Goal: Check status: Check status

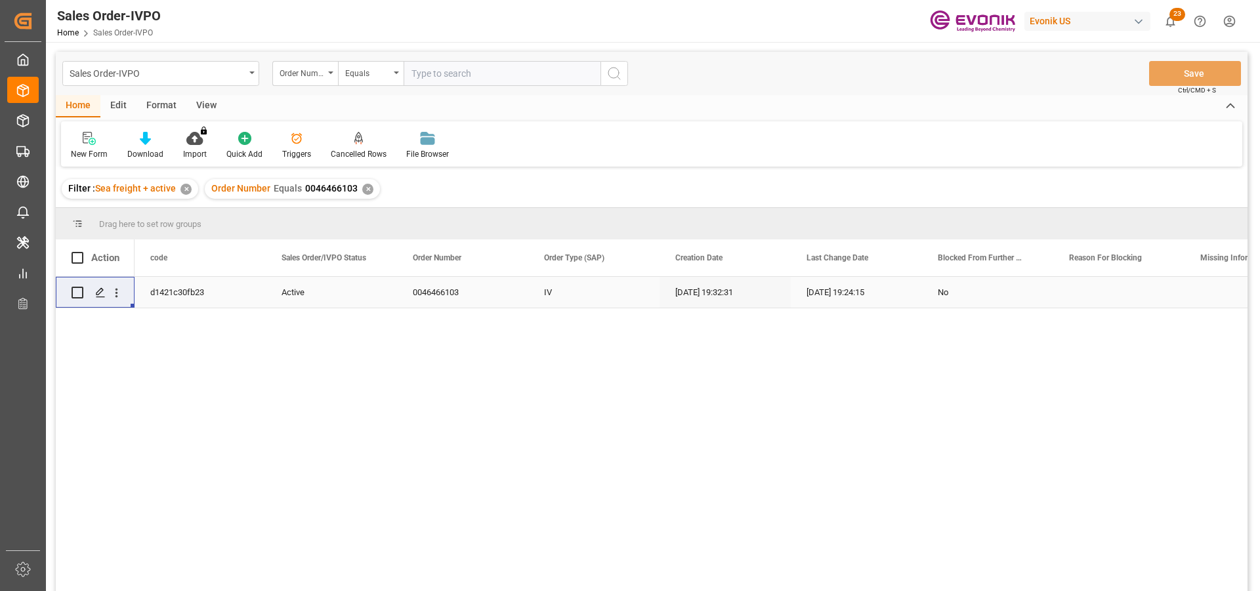
click at [364, 192] on div "✕" at bounding box center [367, 189] width 11 height 11
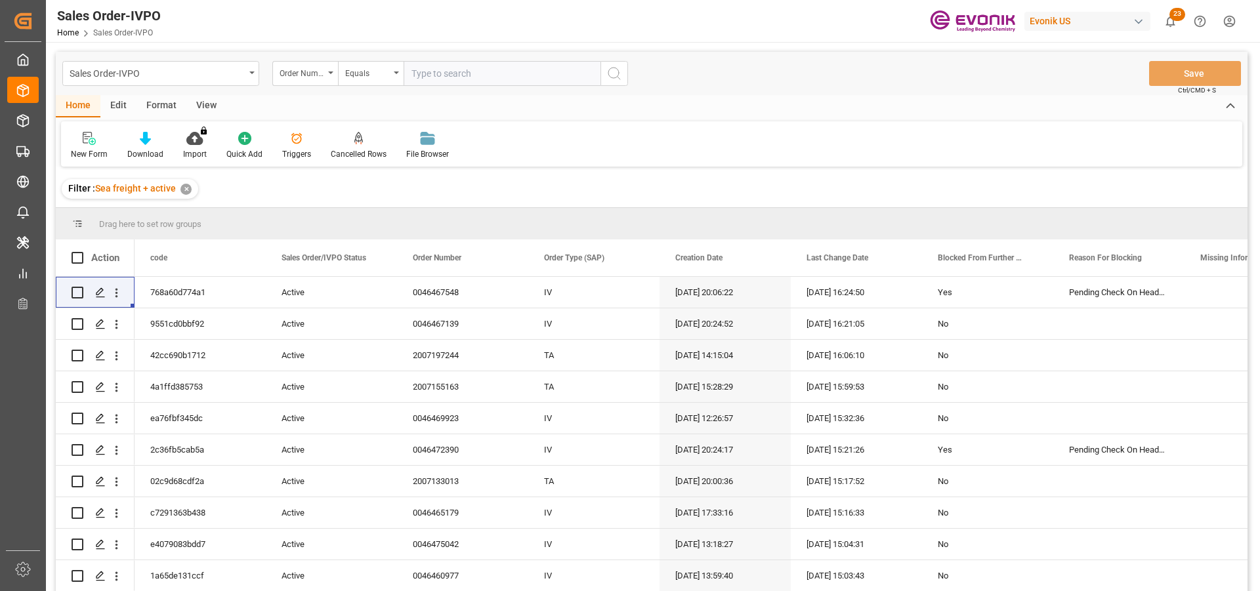
click at [434, 77] on input "text" at bounding box center [502, 73] width 197 height 25
paste input "2007139207"
type input "2007139207"
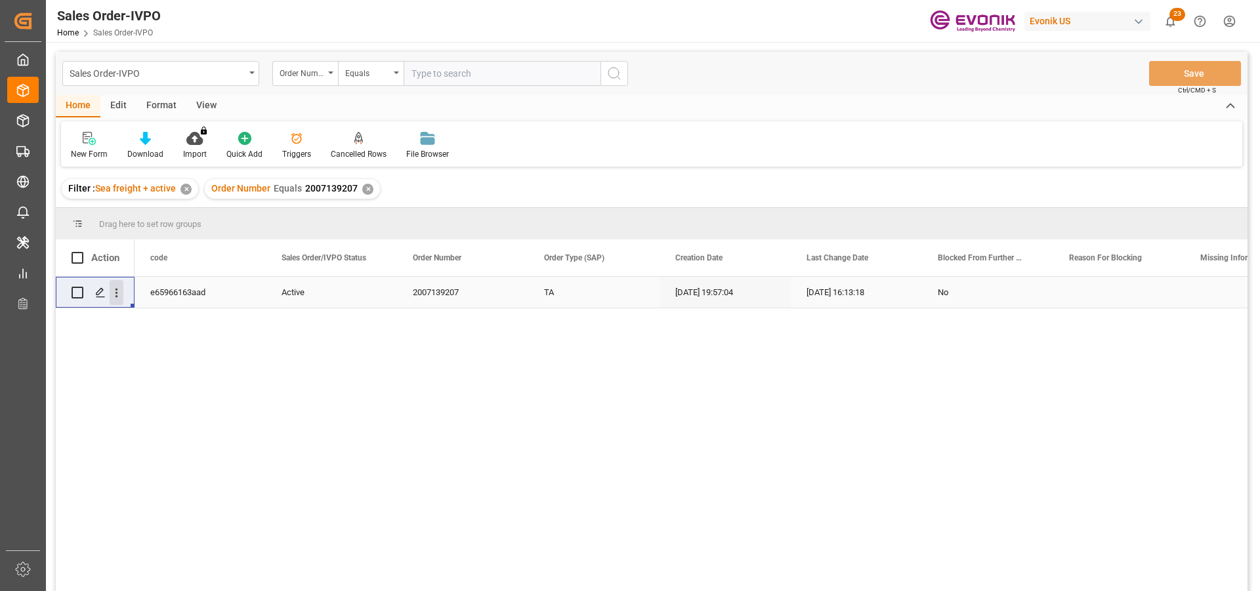
click at [114, 289] on icon "open menu" at bounding box center [117, 293] width 14 height 14
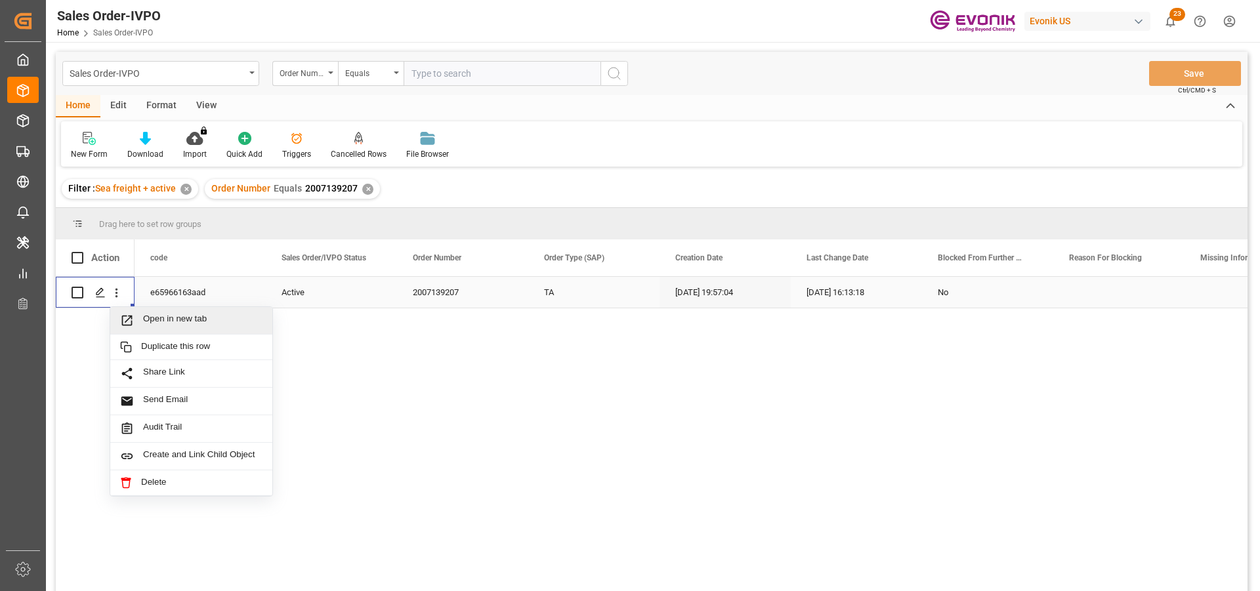
click at [169, 314] on span "Open in new tab" at bounding box center [202, 321] width 119 height 14
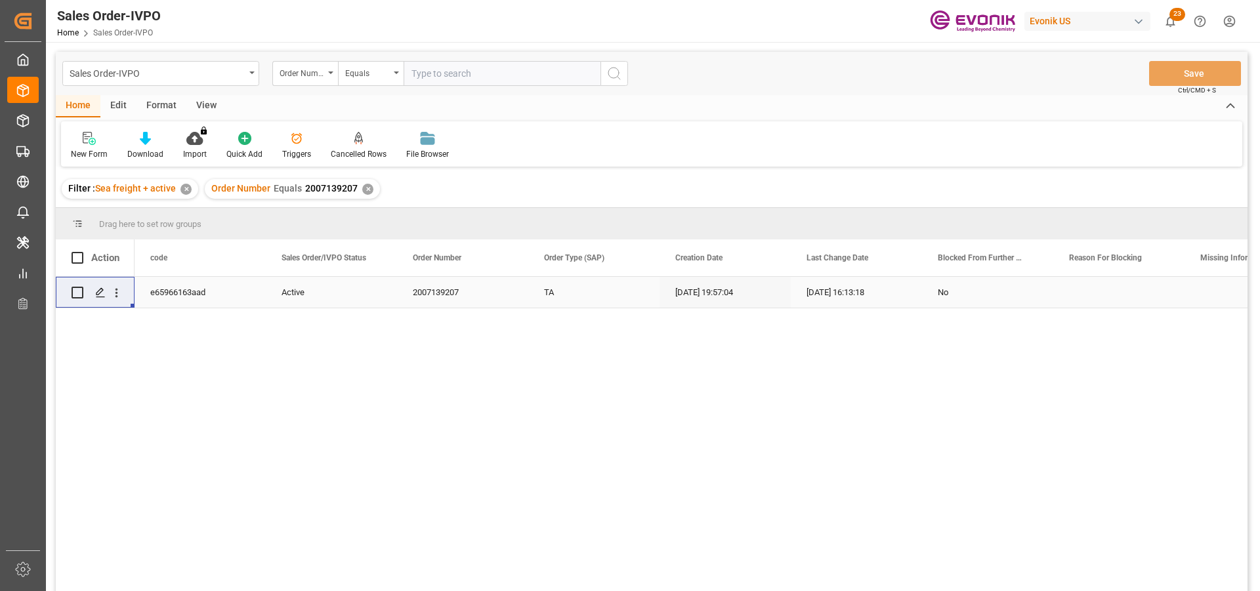
click at [366, 192] on div "✕" at bounding box center [367, 189] width 11 height 11
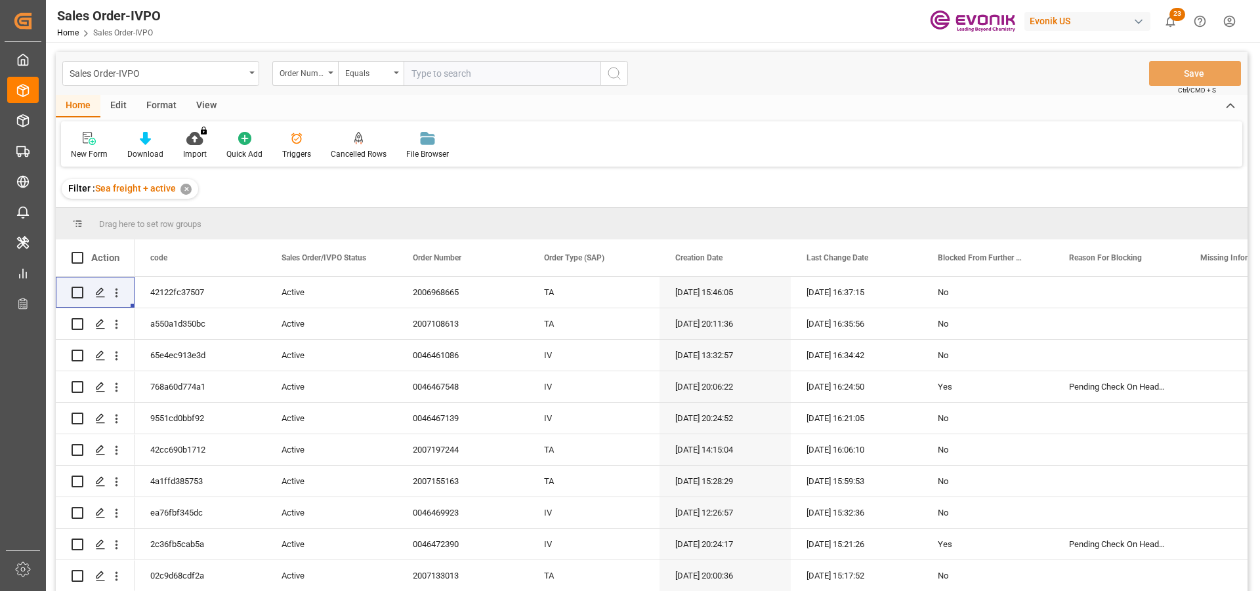
click at [449, 73] on input "text" at bounding box center [502, 73] width 197 height 25
paste input "2007165954"
type input "2007165954"
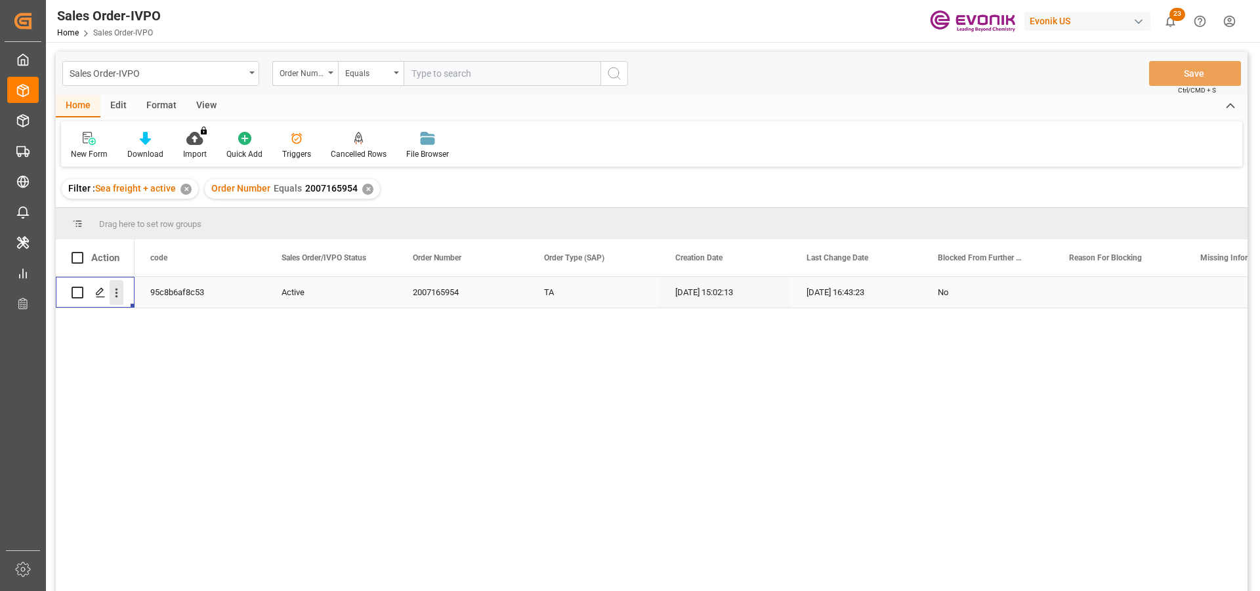
click at [115, 291] on icon "open menu" at bounding box center [117, 293] width 14 height 14
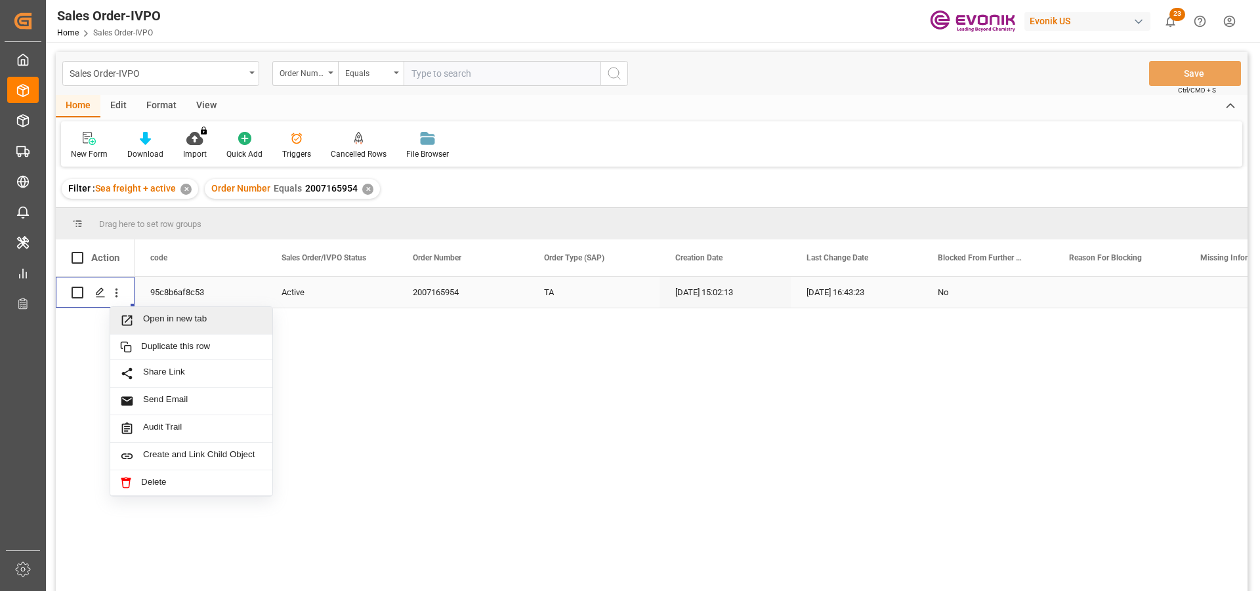
click at [187, 319] on span "Open in new tab" at bounding box center [202, 321] width 119 height 14
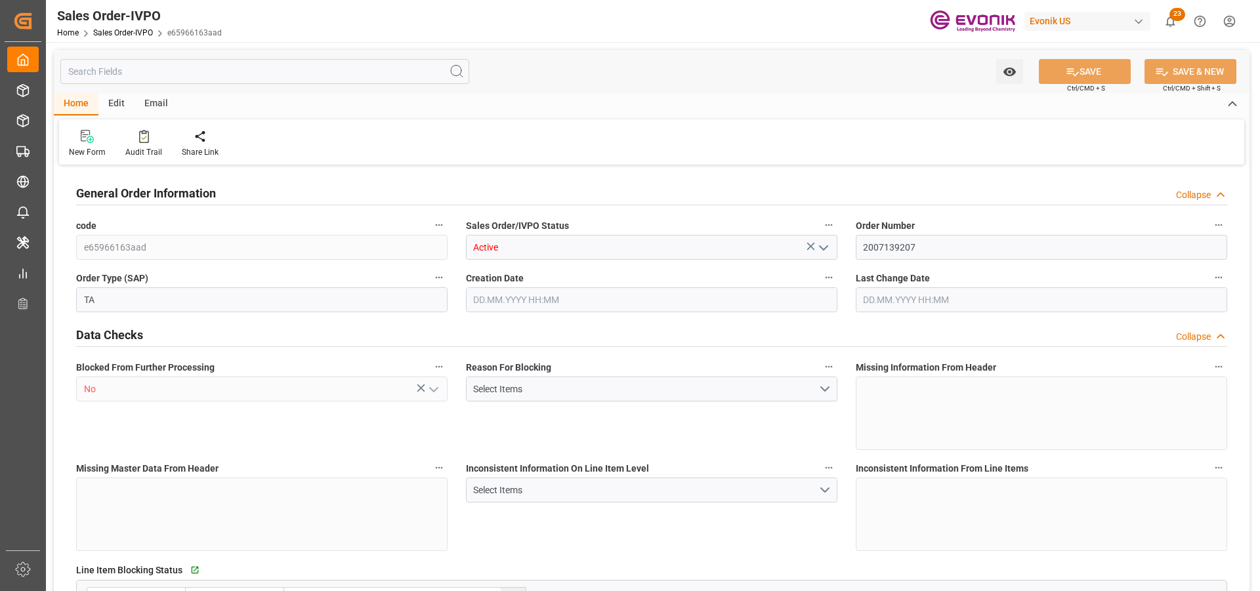
type input "ARBUE"
type input "0"
type input "1"
type input "2"
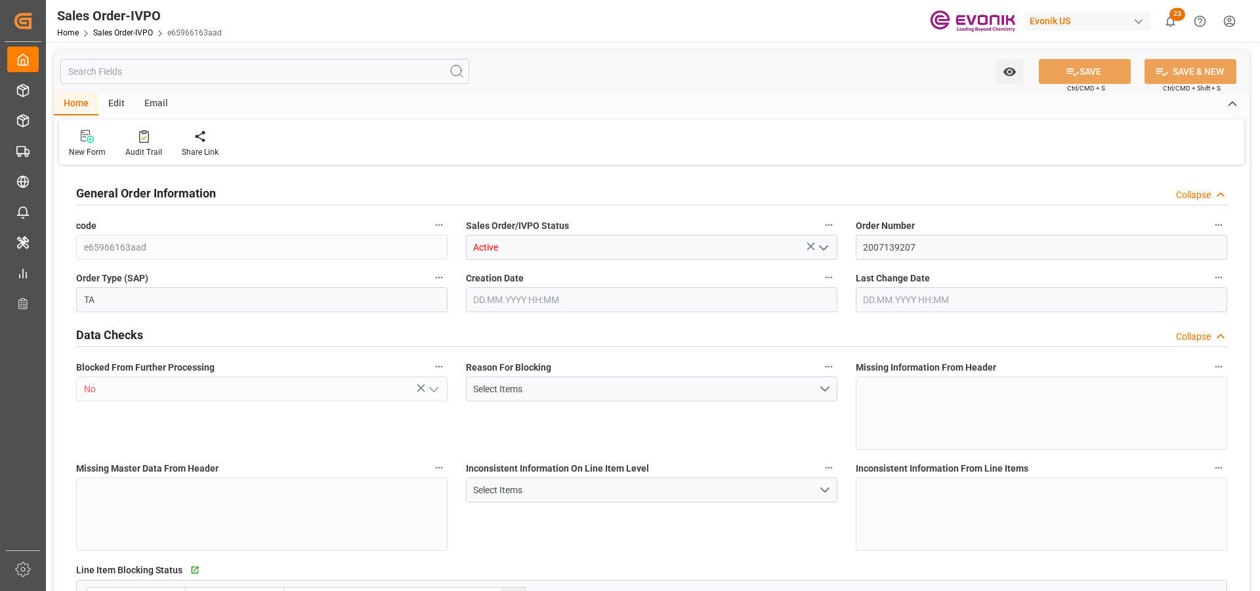
type input "10896"
type input "32.489"
type input "17000"
type input "30"
type input "13.08.2025 19:57"
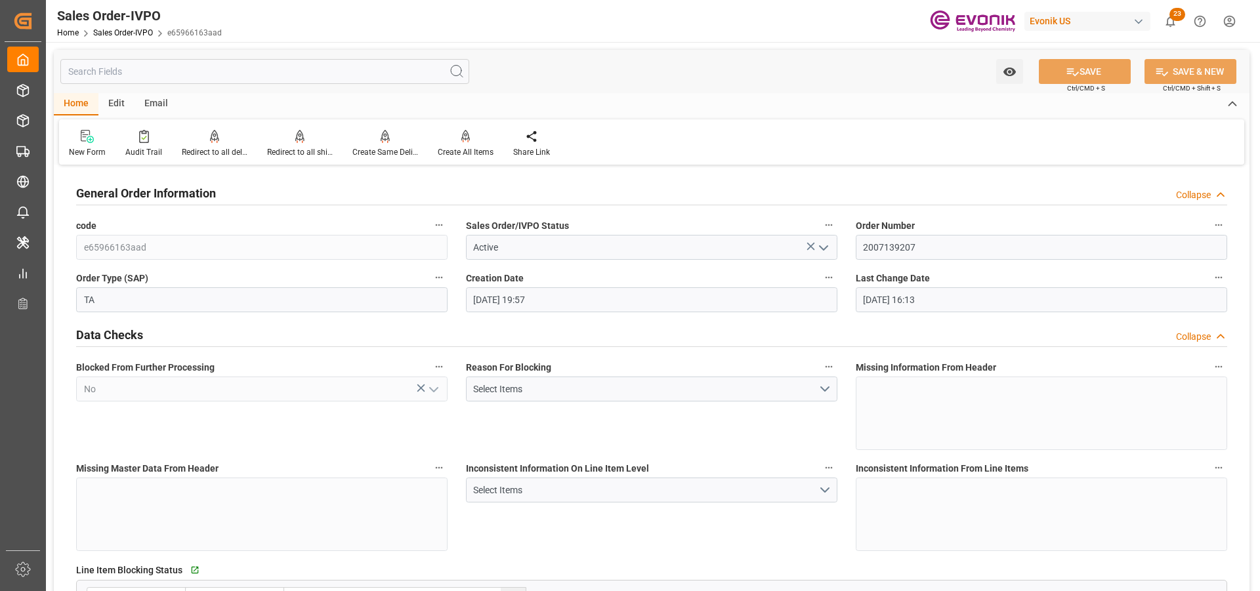
type input "15.08.2025 16:13"
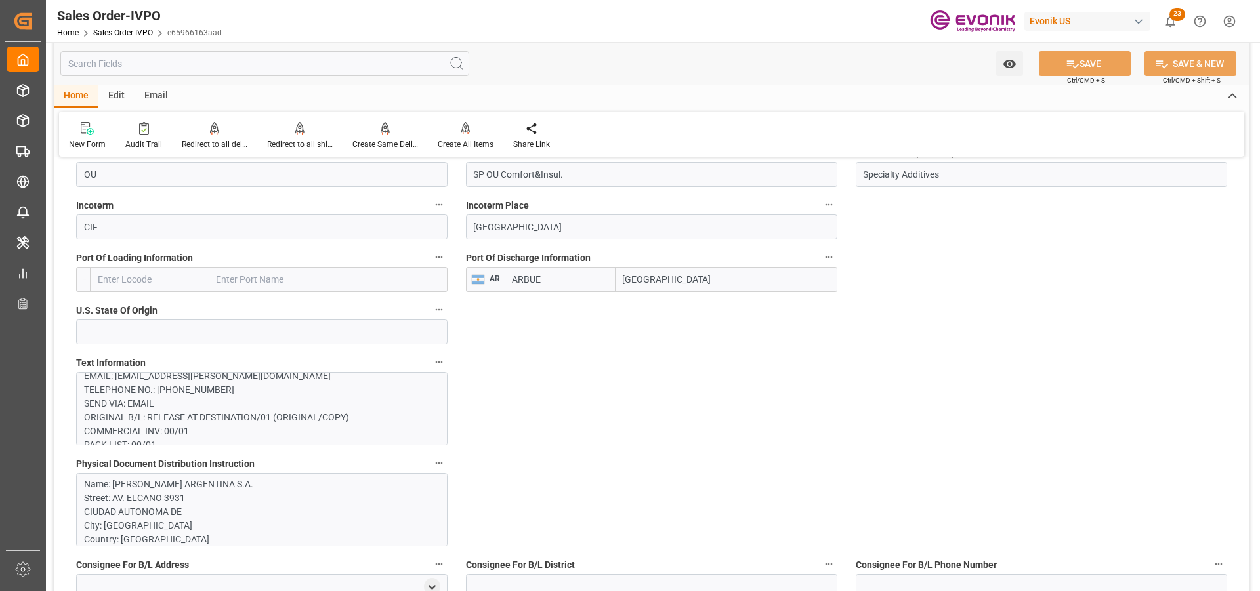
scroll to position [919, 0]
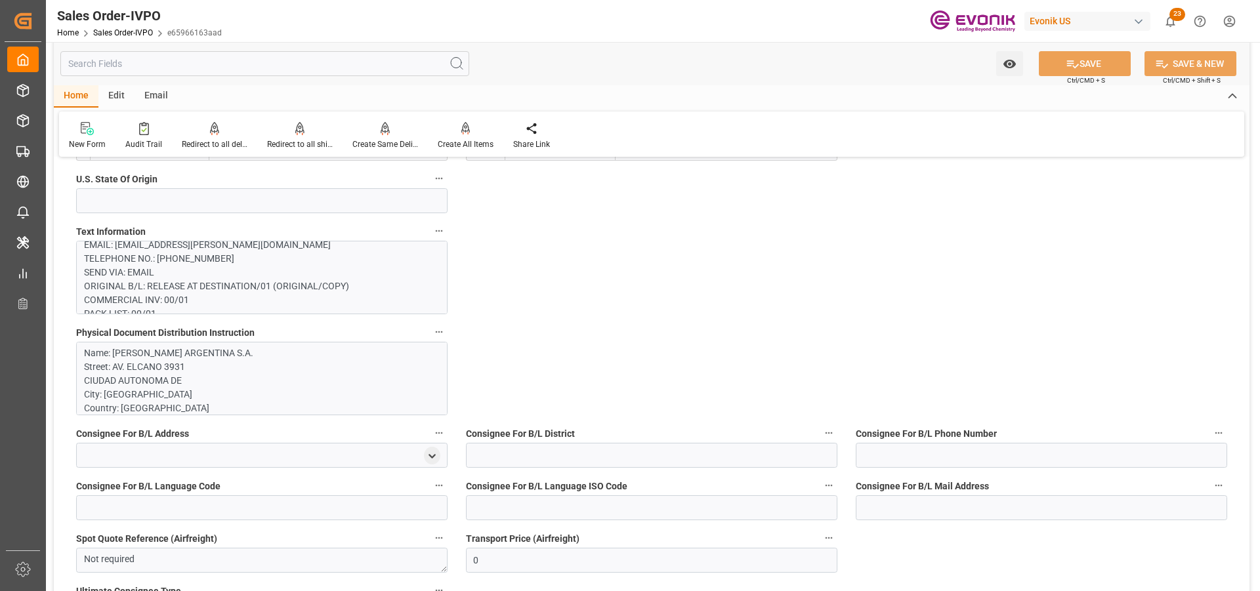
click at [362, 288] on p "PHYSICAL DOCUMENT DISTRIBUTION: Name: MAYERHOFER ARGENTINA S.A. Street: AV. ELC…" at bounding box center [257, 569] width 346 height 910
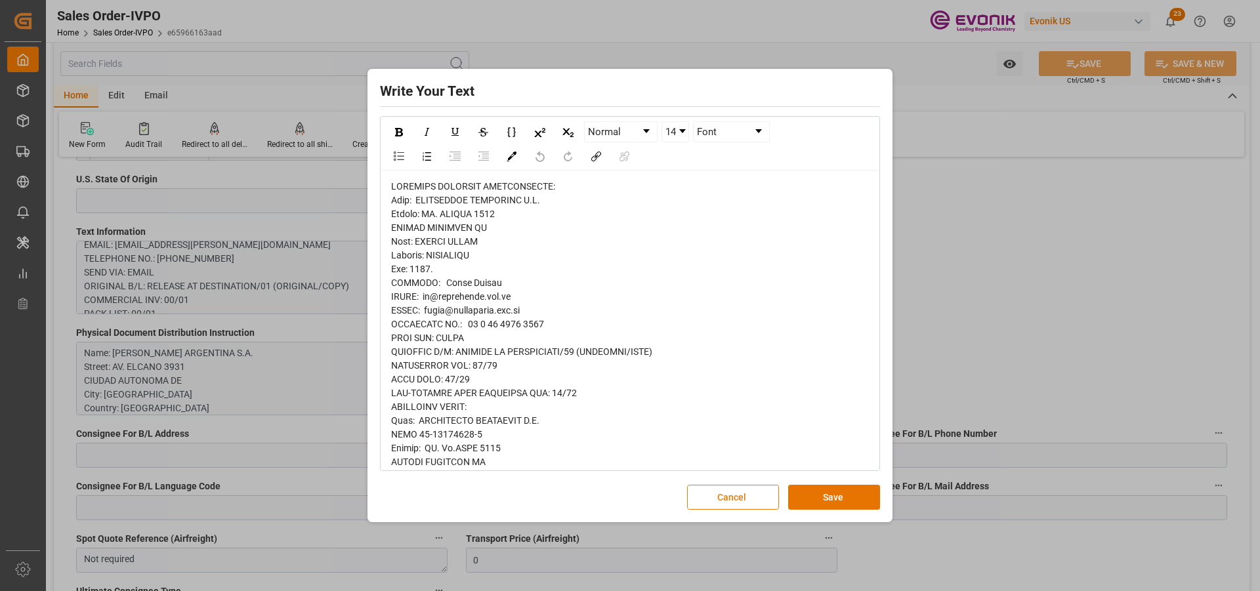
click at [733, 505] on button "Cancel" at bounding box center [733, 497] width 92 height 25
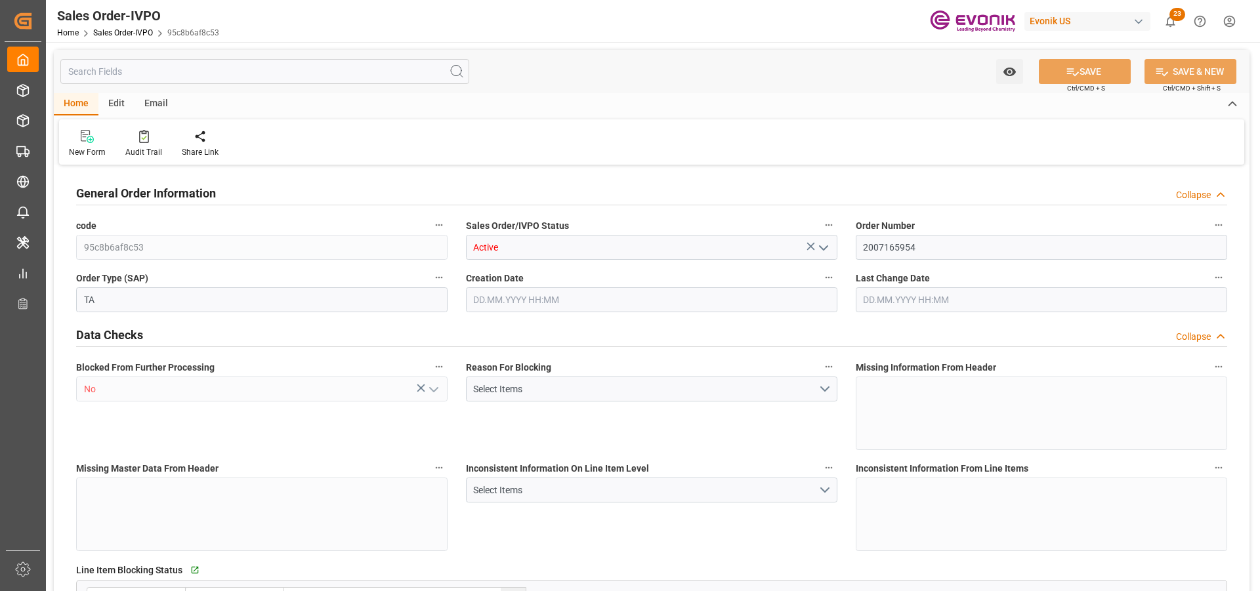
type input "COCTG"
type input "0"
type input "1"
type input "2"
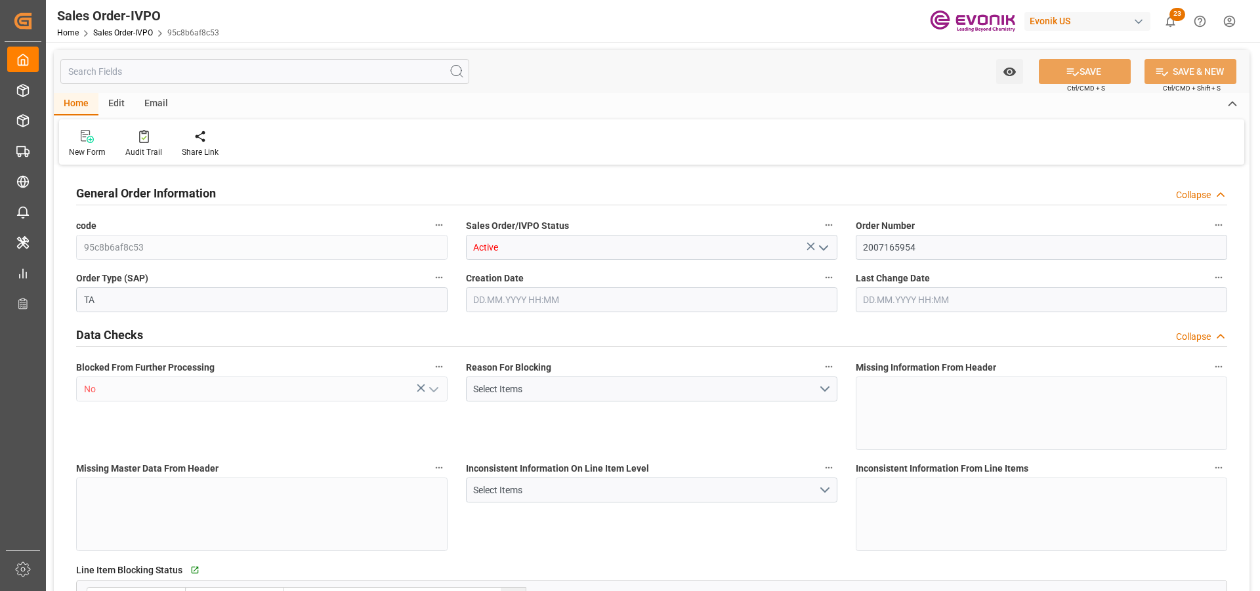
type input "18012"
type input "51.441"
type input "17000"
type input "30"
type input "02.09.2025 15:02"
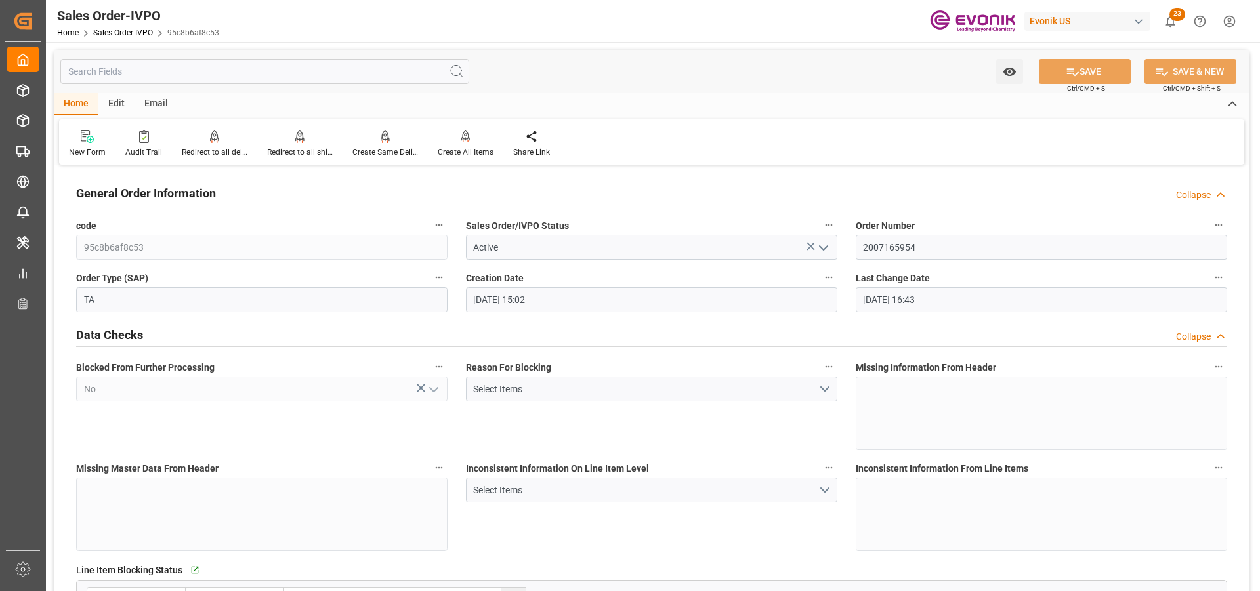
type input "12.09.2025 16:43"
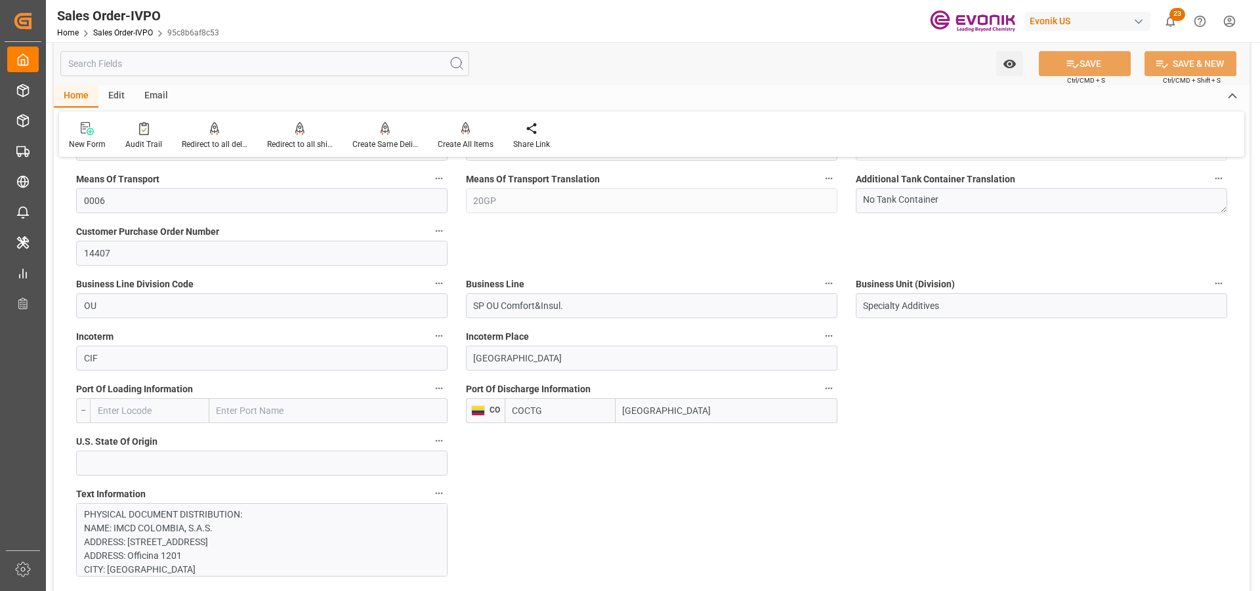
scroll to position [853, 0]
